Goal: Find specific page/section: Find specific page/section

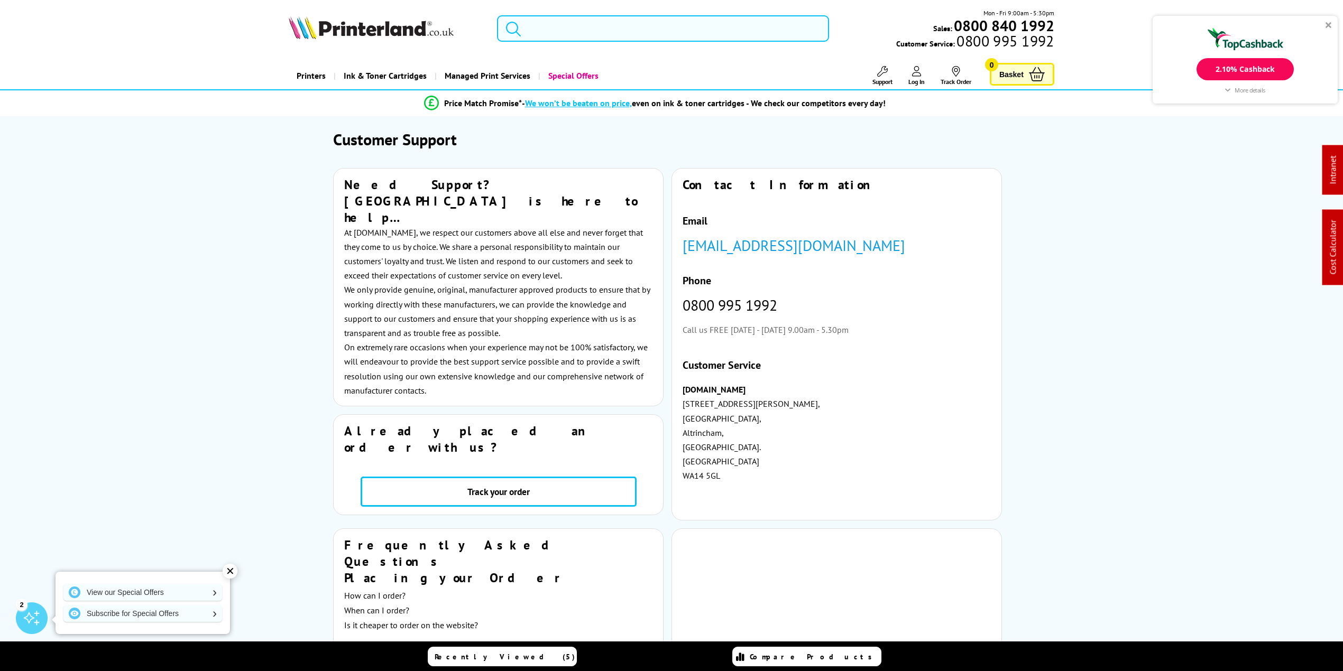
click at [574, 31] on input "search" at bounding box center [663, 28] width 332 height 26
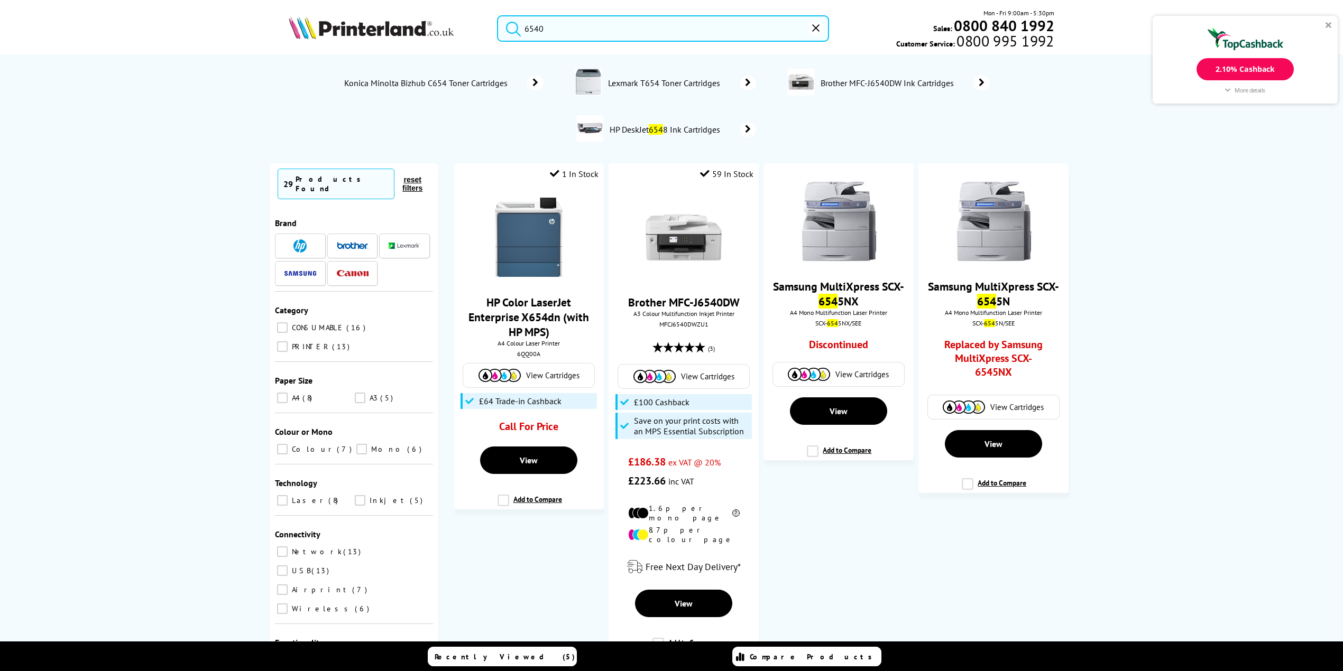
type input "6540"
click at [498, 15] on button "submit" at bounding box center [511, 26] width 26 height 23
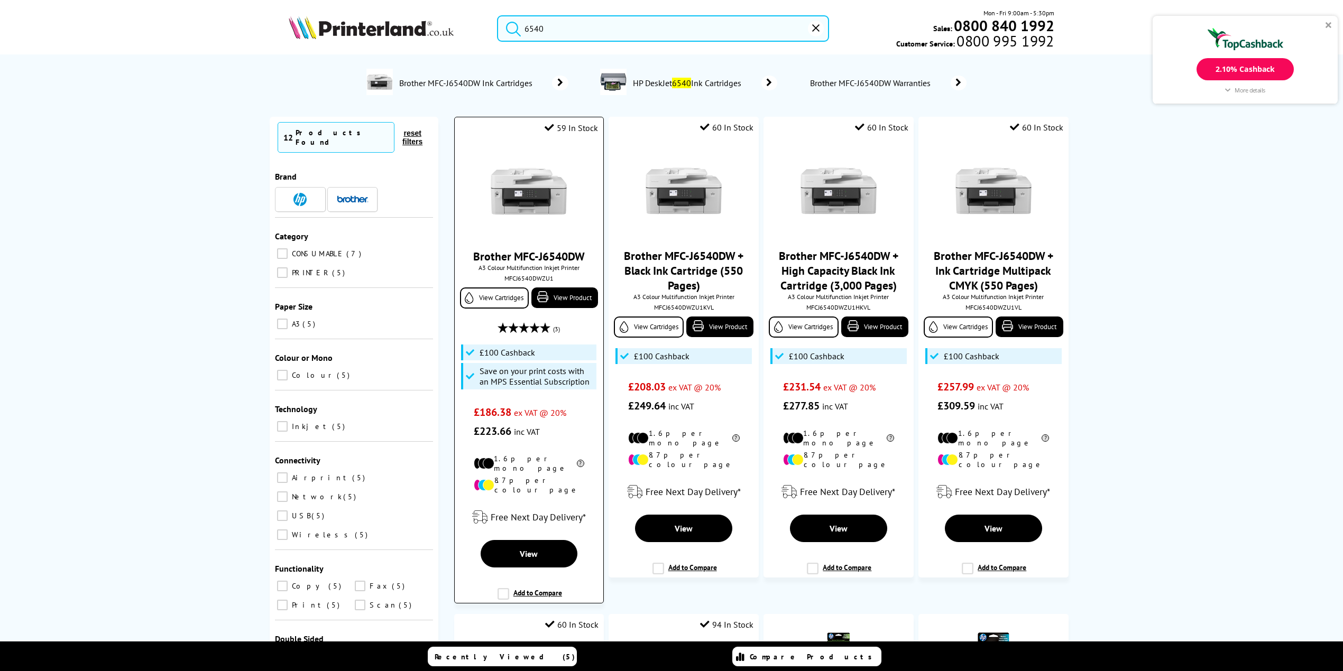
click at [527, 198] on img at bounding box center [528, 191] width 79 height 79
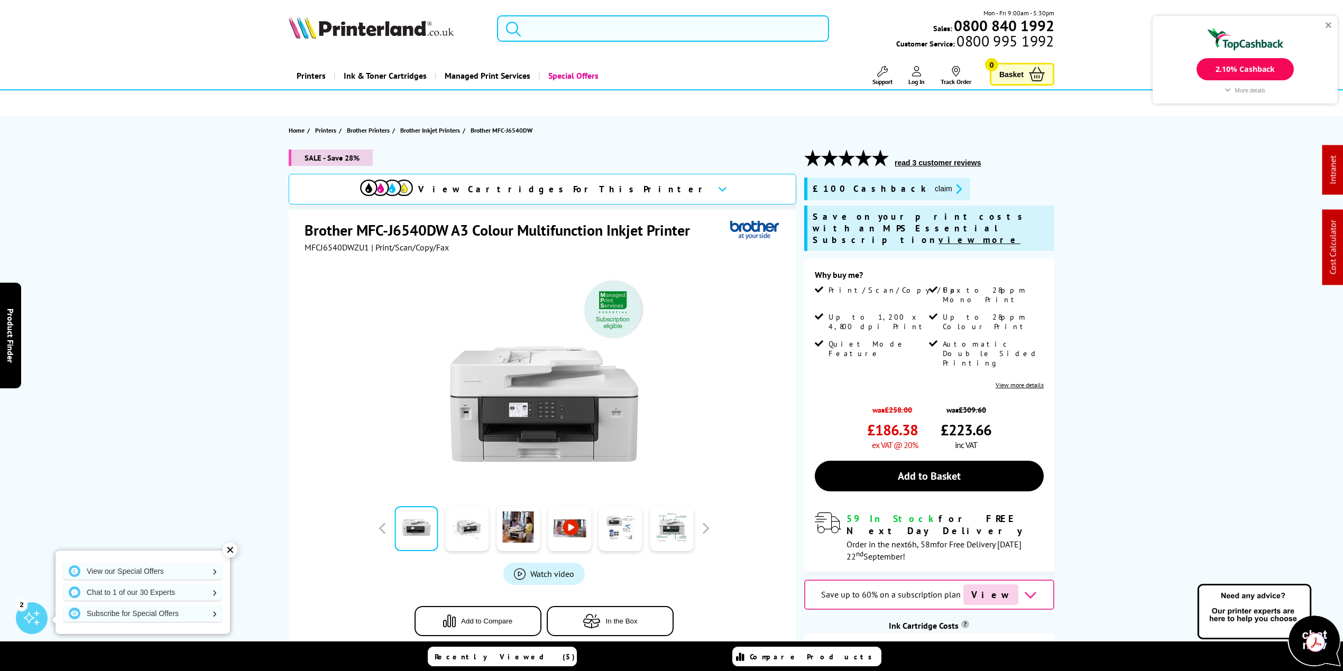
click at [595, 26] on input "search" at bounding box center [663, 28] width 332 height 26
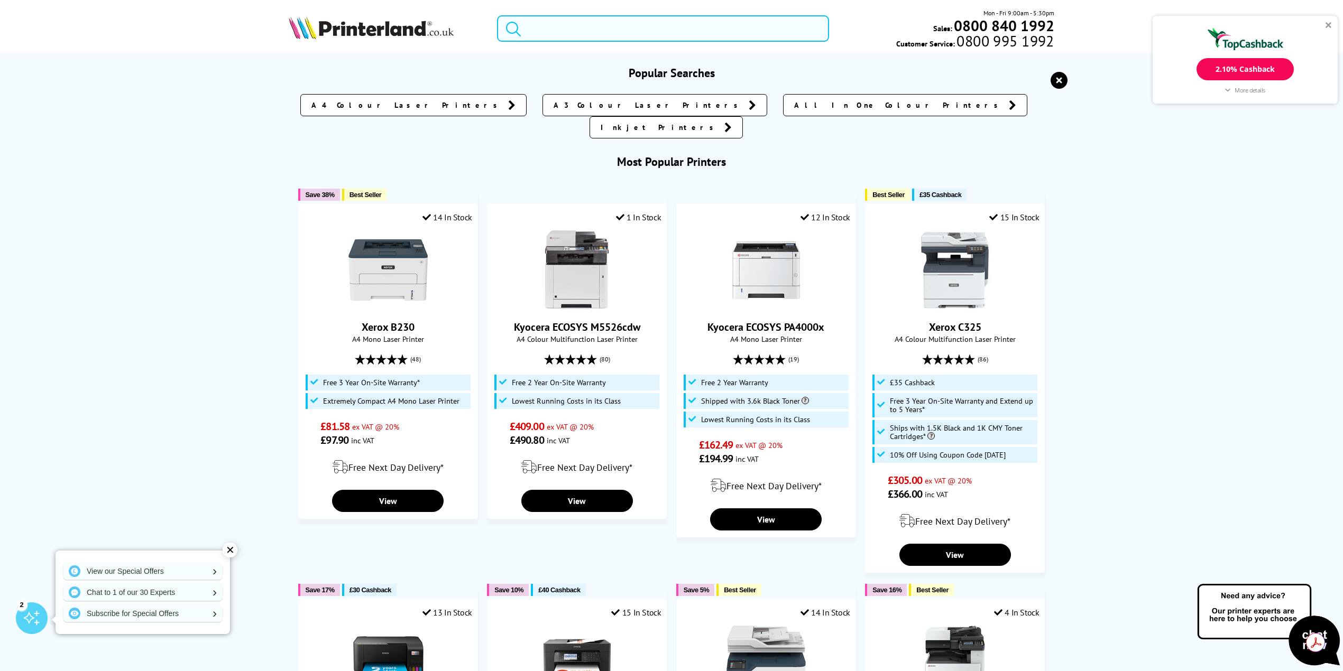
click at [545, 30] on input "search" at bounding box center [663, 28] width 332 height 26
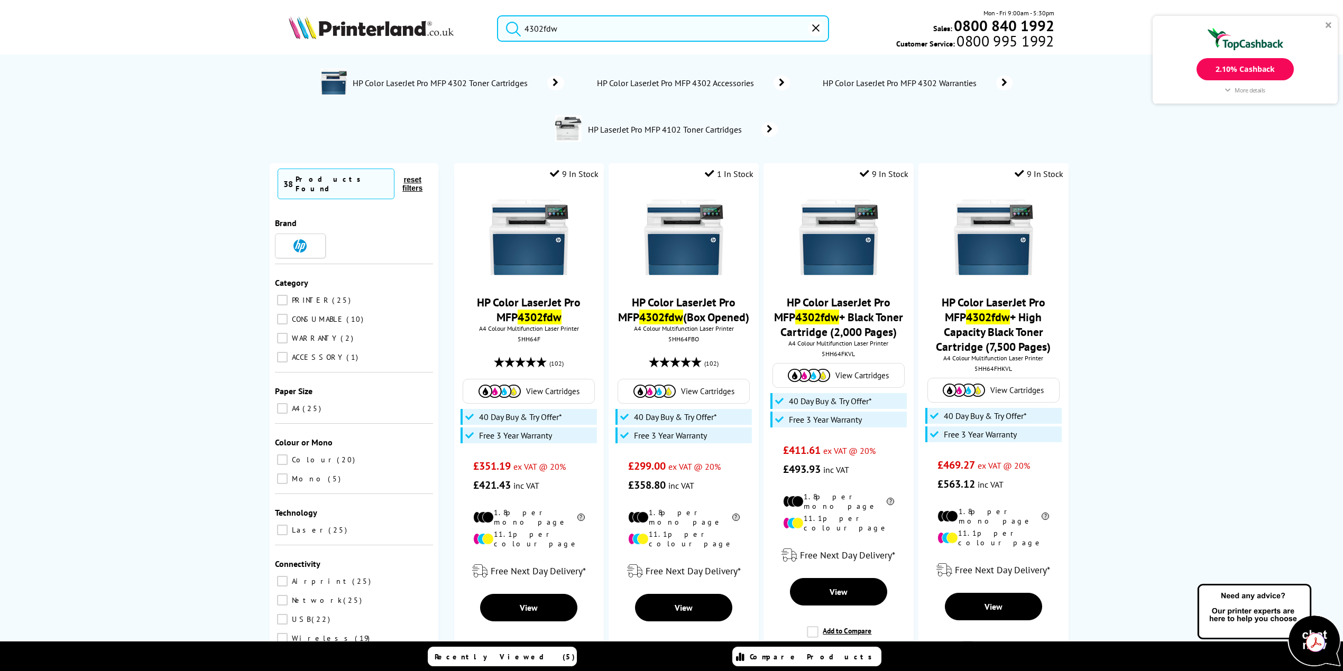
type input "4302fdw"
click at [498, 15] on button "submit" at bounding box center [511, 26] width 26 height 23
